Goal: Task Accomplishment & Management: Manage account settings

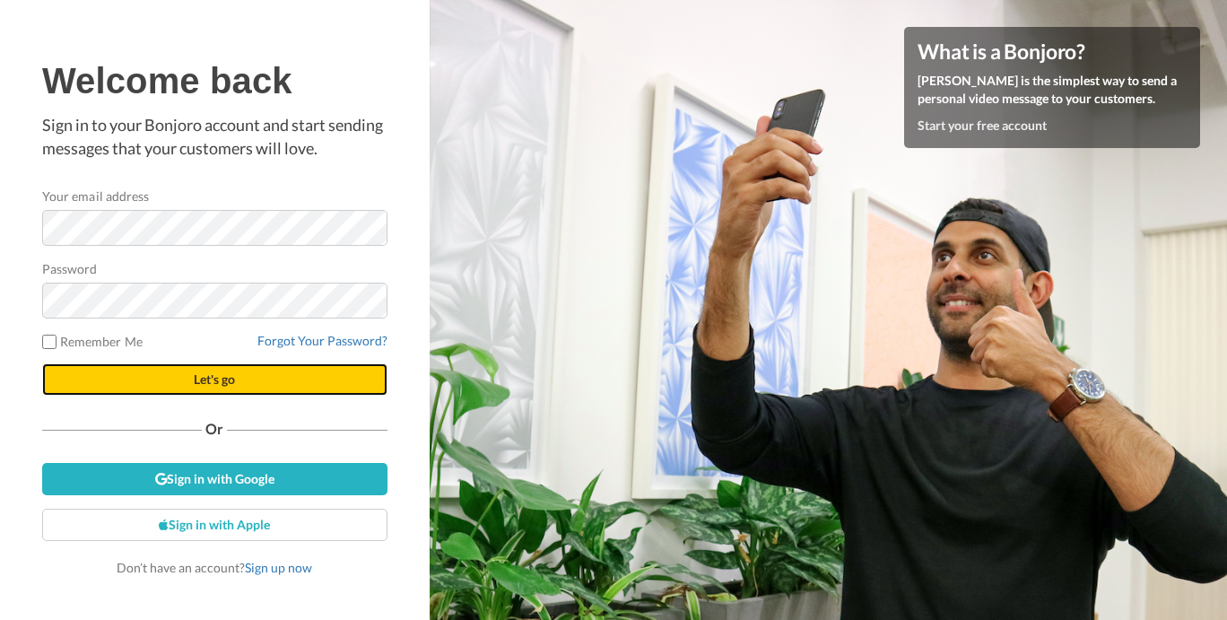
click at [186, 374] on button "Let's go" at bounding box center [214, 379] width 345 height 32
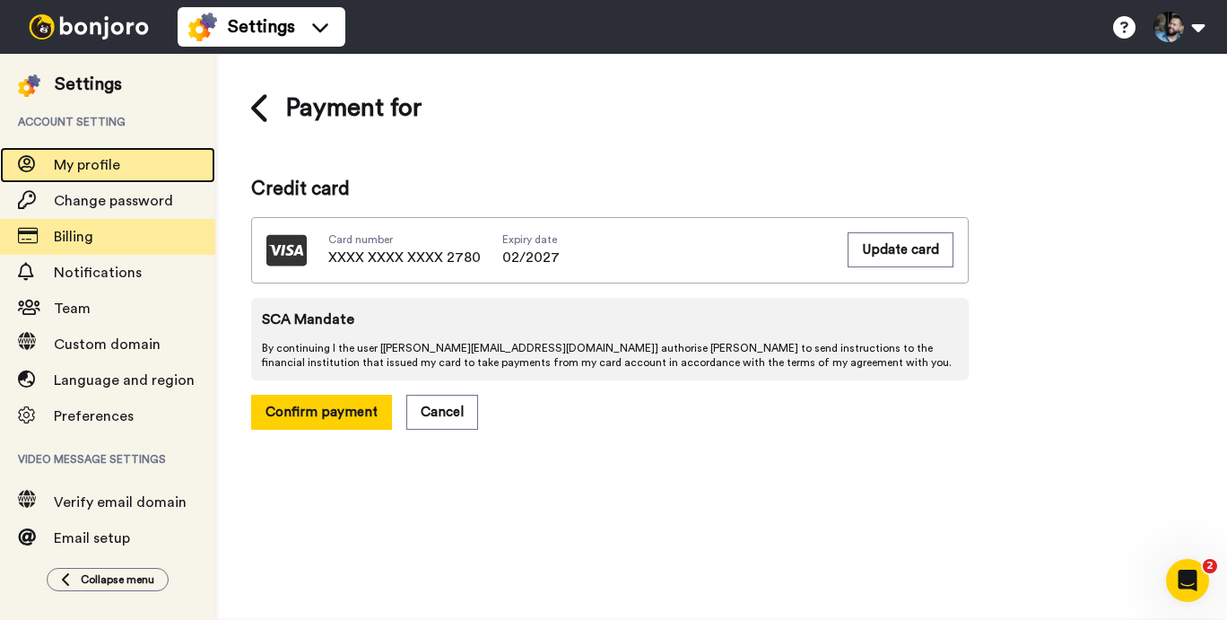
click at [87, 163] on span "My profile" at bounding box center [87, 165] width 66 height 14
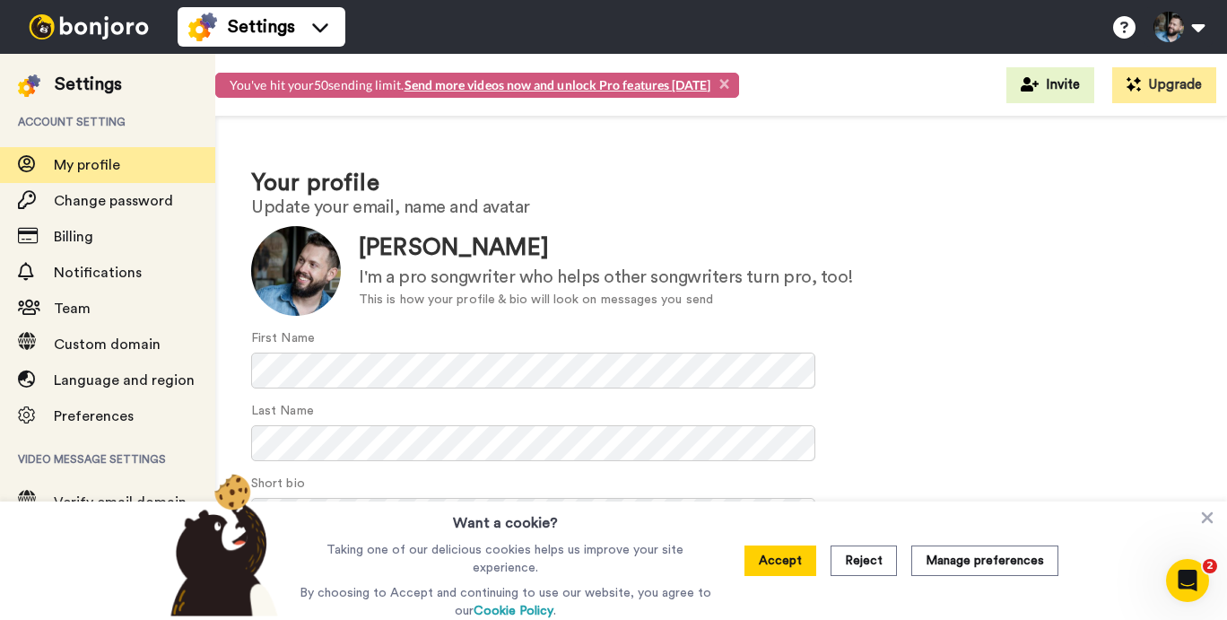
scroll to position [120, 0]
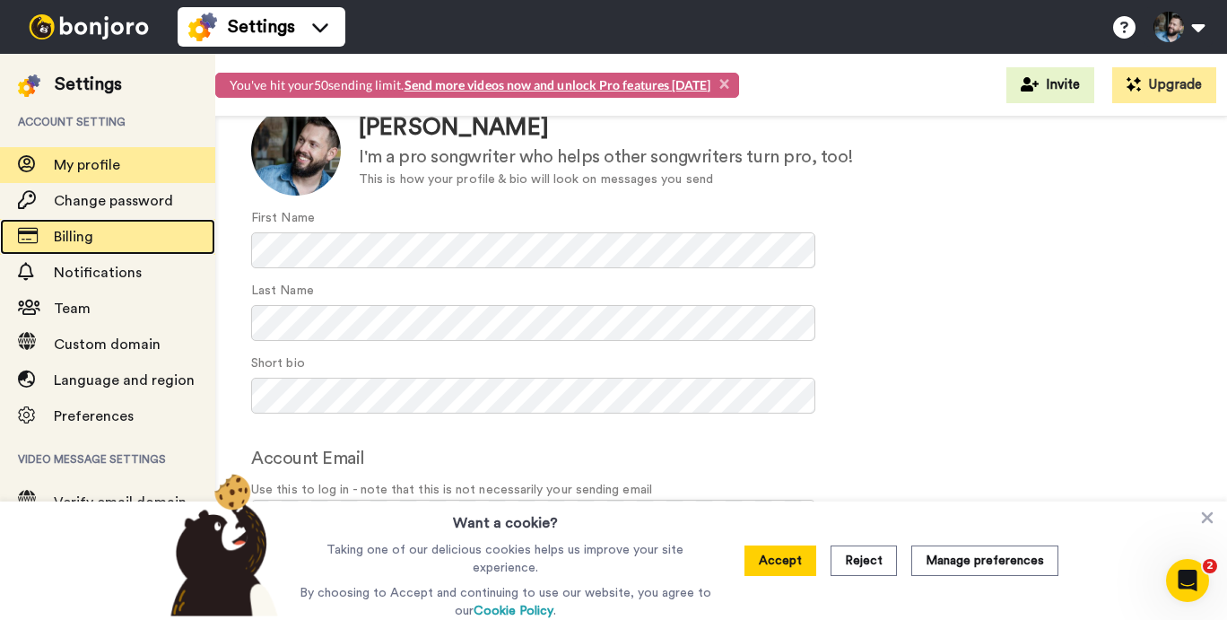
click at [101, 234] on span "Billing" at bounding box center [134, 237] width 161 height 22
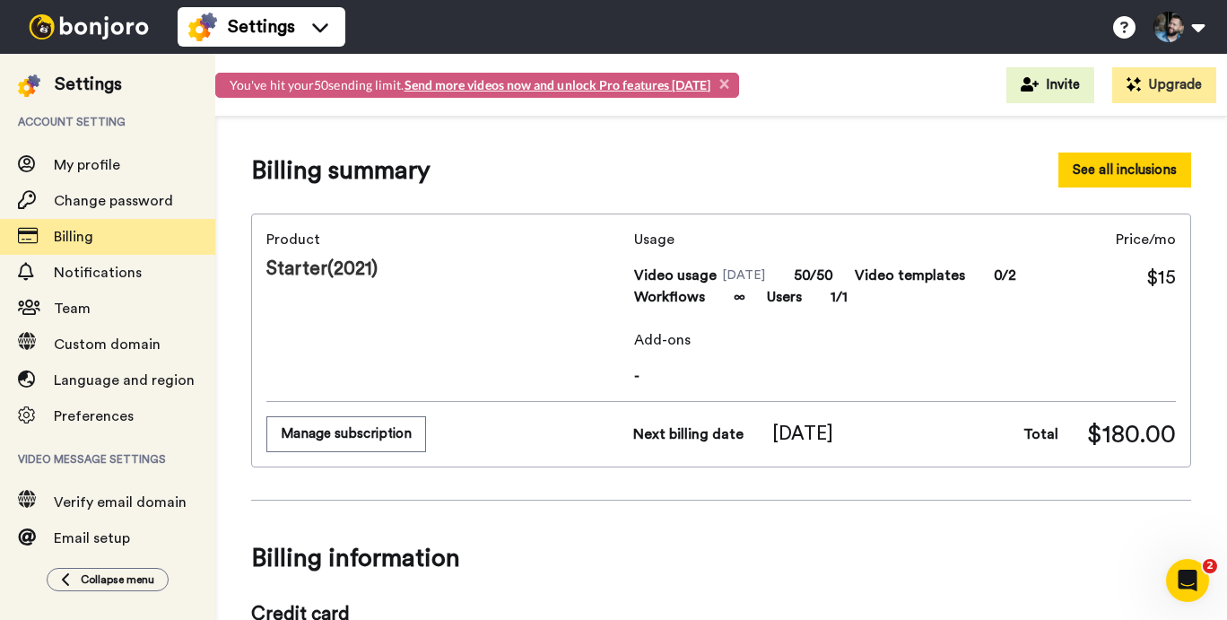
click at [1134, 170] on button "See all inclusions" at bounding box center [1124, 169] width 133 height 35
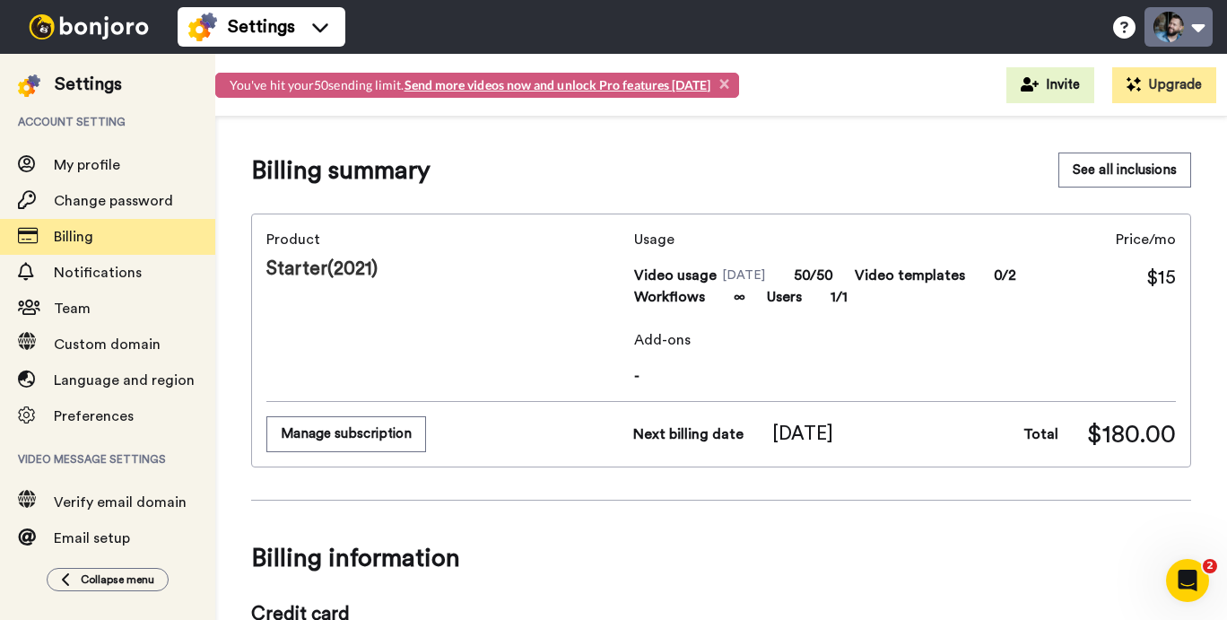
click at [1188, 23] on button at bounding box center [1179, 26] width 68 height 39
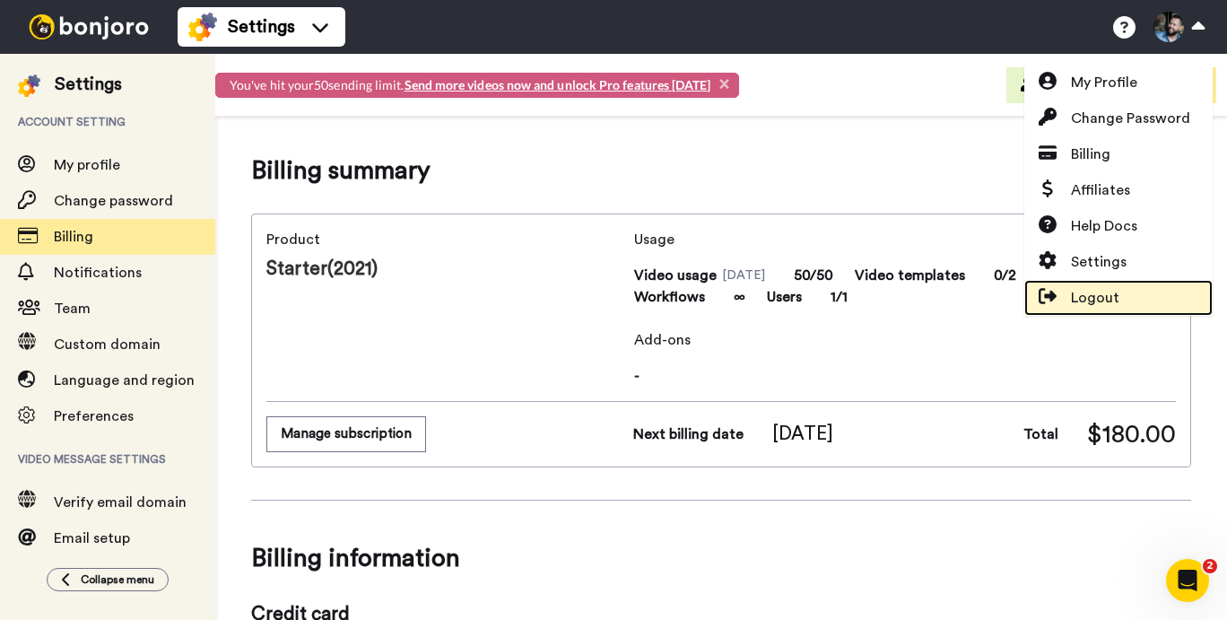
click at [1087, 287] on span "Logout" at bounding box center [1095, 298] width 48 height 22
